Goal: Navigation & Orientation: Find specific page/section

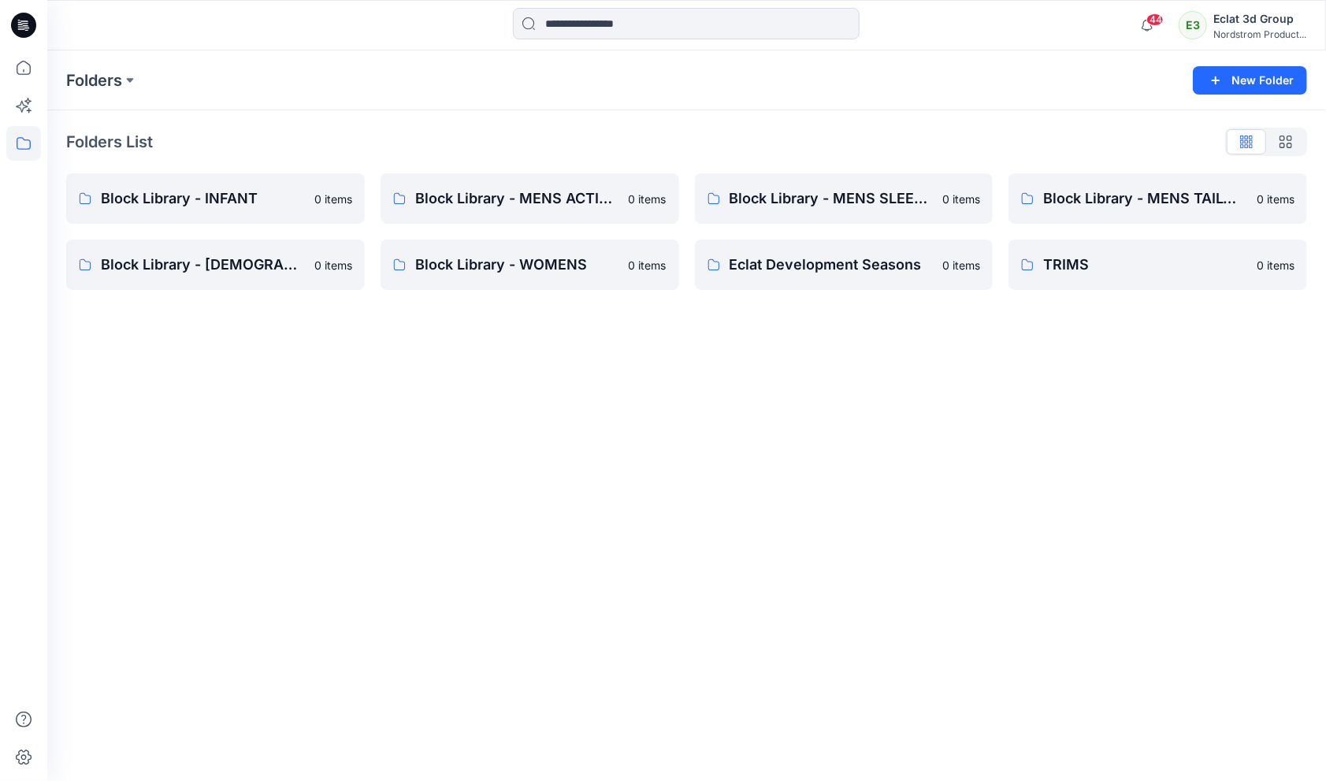
click at [1184, 33] on div "E3" at bounding box center [1193, 25] width 28 height 28
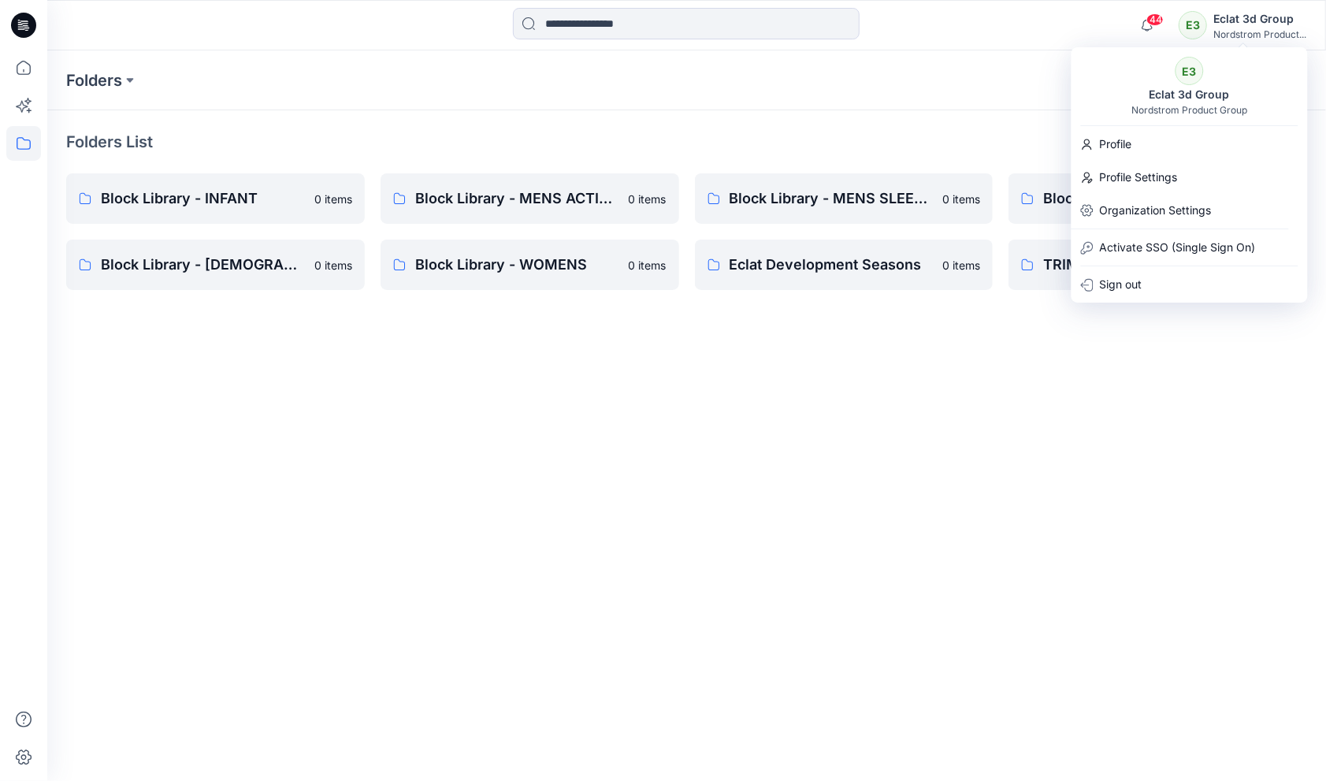
click at [698, 481] on div "Folders New Folder Folders List Block Library - INFANT 0 items Block Library - …" at bounding box center [686, 415] width 1279 height 730
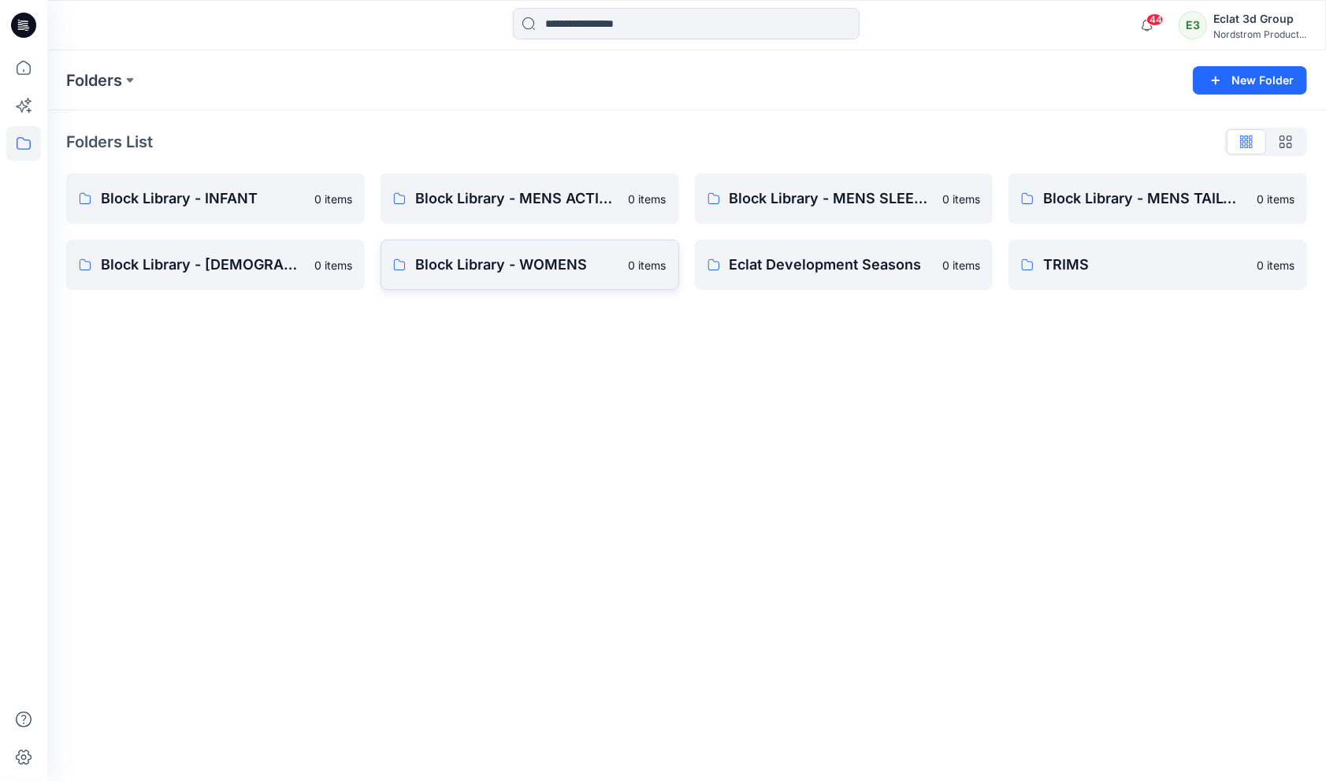
click at [502, 261] on p "Block Library - WOMENS" at bounding box center [517, 265] width 204 height 22
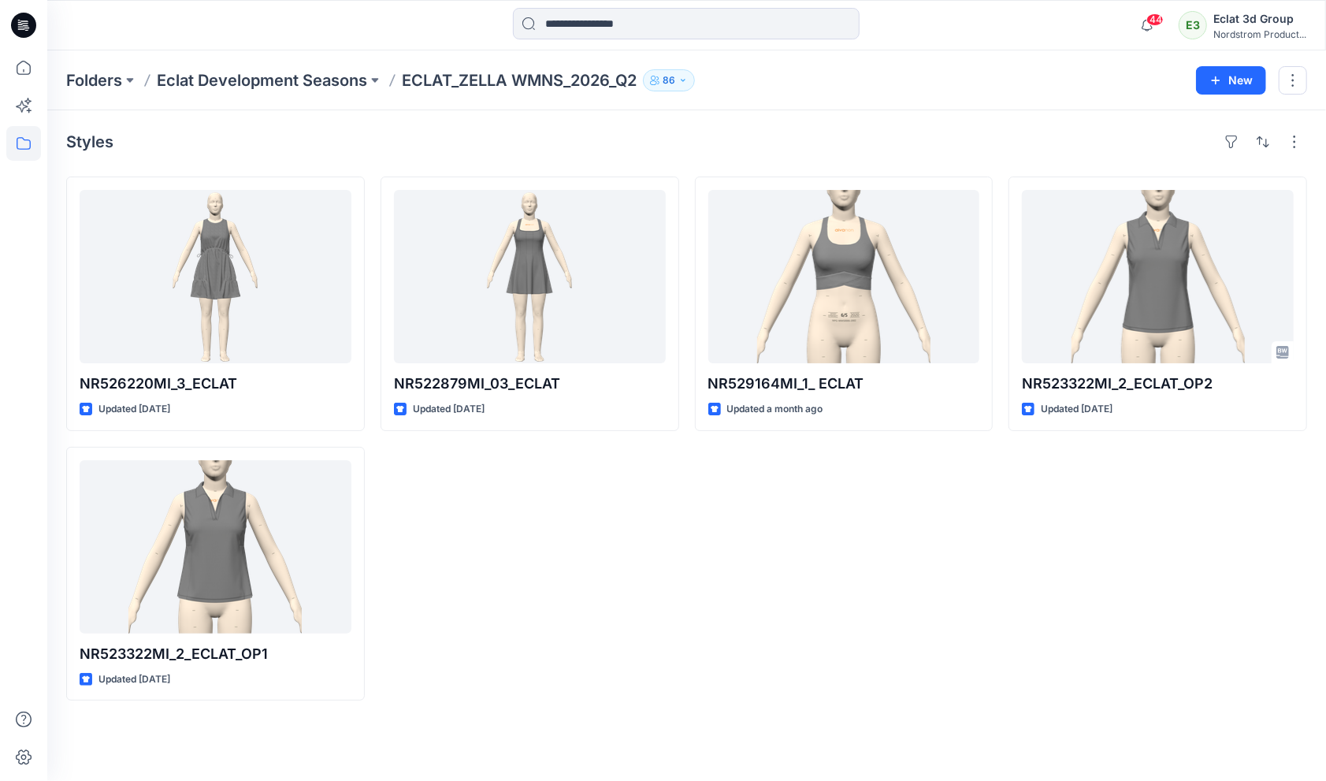
click at [812, 500] on div "NR529164MI_1_ ECLAT Updated a month ago" at bounding box center [844, 439] width 299 height 524
click at [799, 457] on div "NR529164MI_1_ ECLAT Updated a month ago" at bounding box center [844, 439] width 299 height 524
click at [773, 593] on div "NR529164MI_1_ ECLAT Updated a month ago" at bounding box center [844, 439] width 299 height 524
